Goal: Ask a question

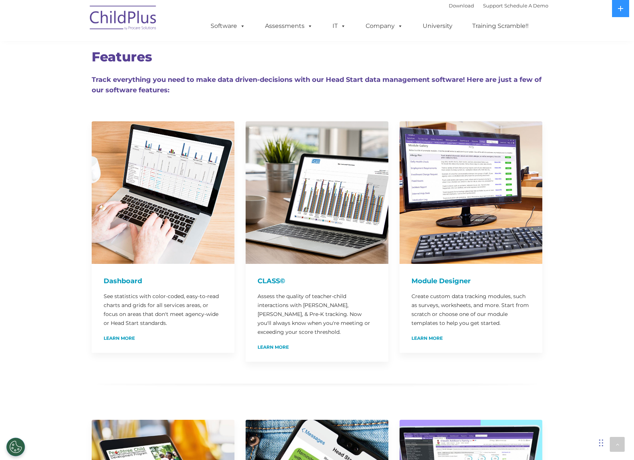
scroll to position [3364, 0]
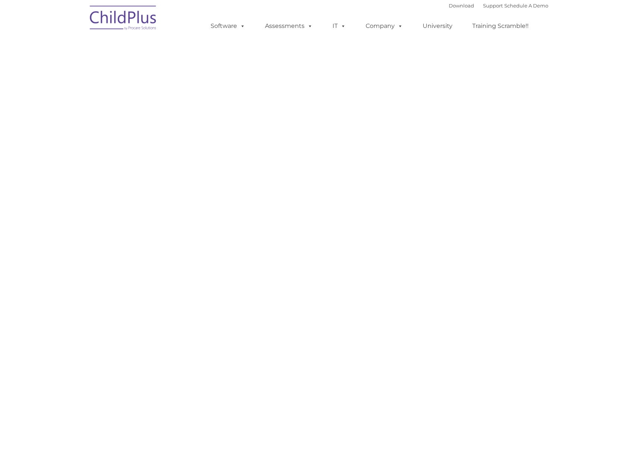
select select "MEDIUM"
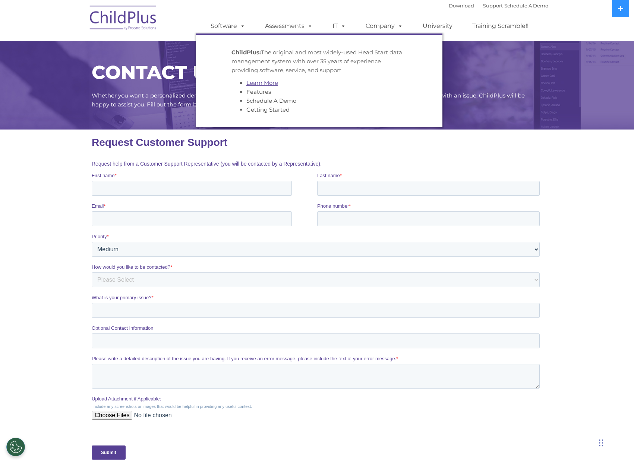
click at [254, 83] on link "Learn More" at bounding box center [262, 82] width 32 height 7
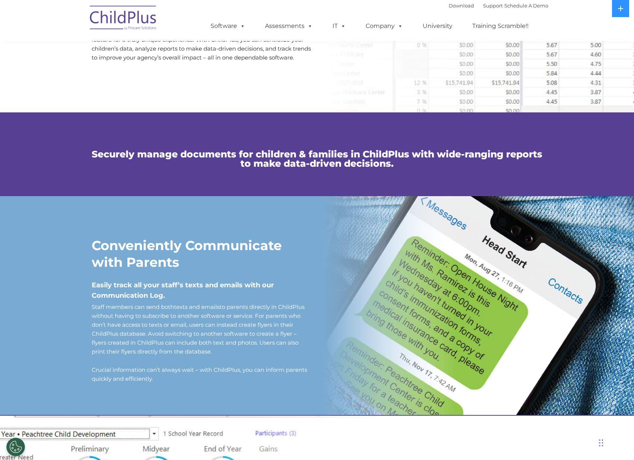
scroll to position [38, 0]
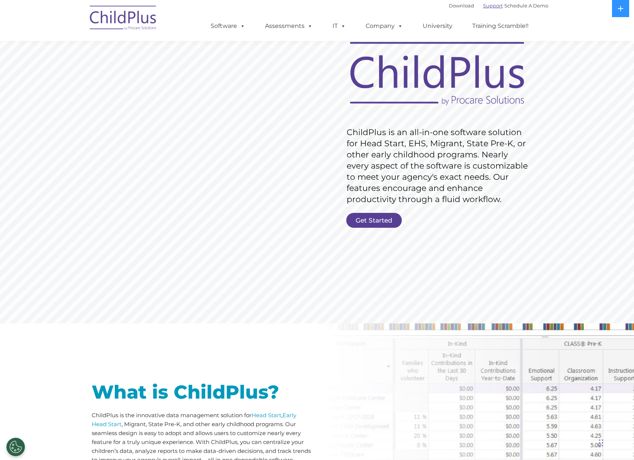
click at [486, 6] on link "Support" at bounding box center [493, 6] width 20 height 6
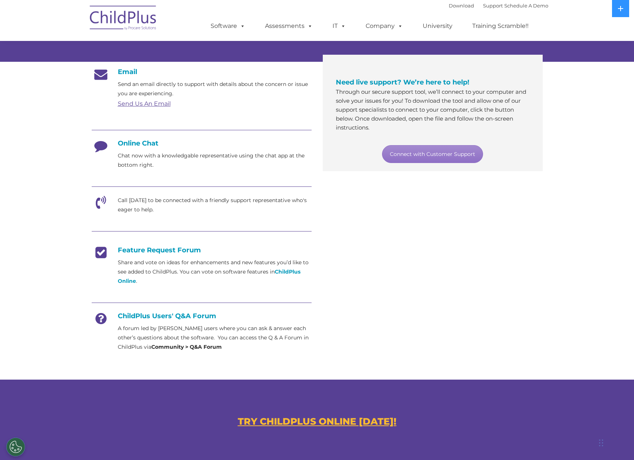
scroll to position [112, 0]
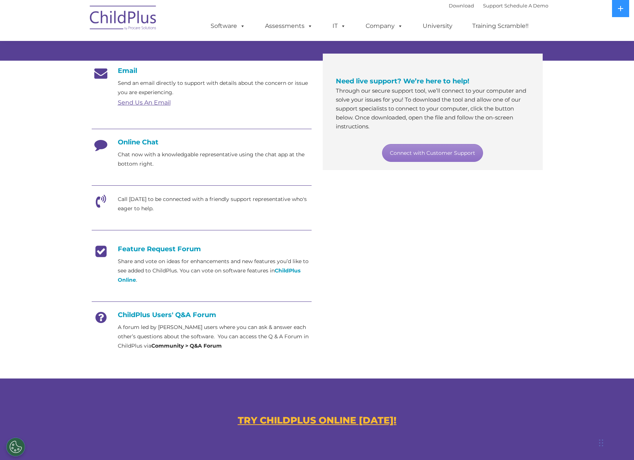
click at [196, 317] on h4 "ChildPlus Users' Q&A Forum" at bounding box center [202, 315] width 220 height 8
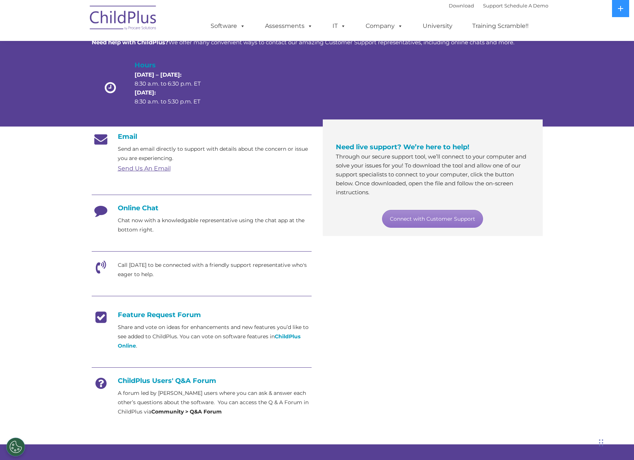
scroll to position [0, 0]
